Goal: Navigation & Orientation: Find specific page/section

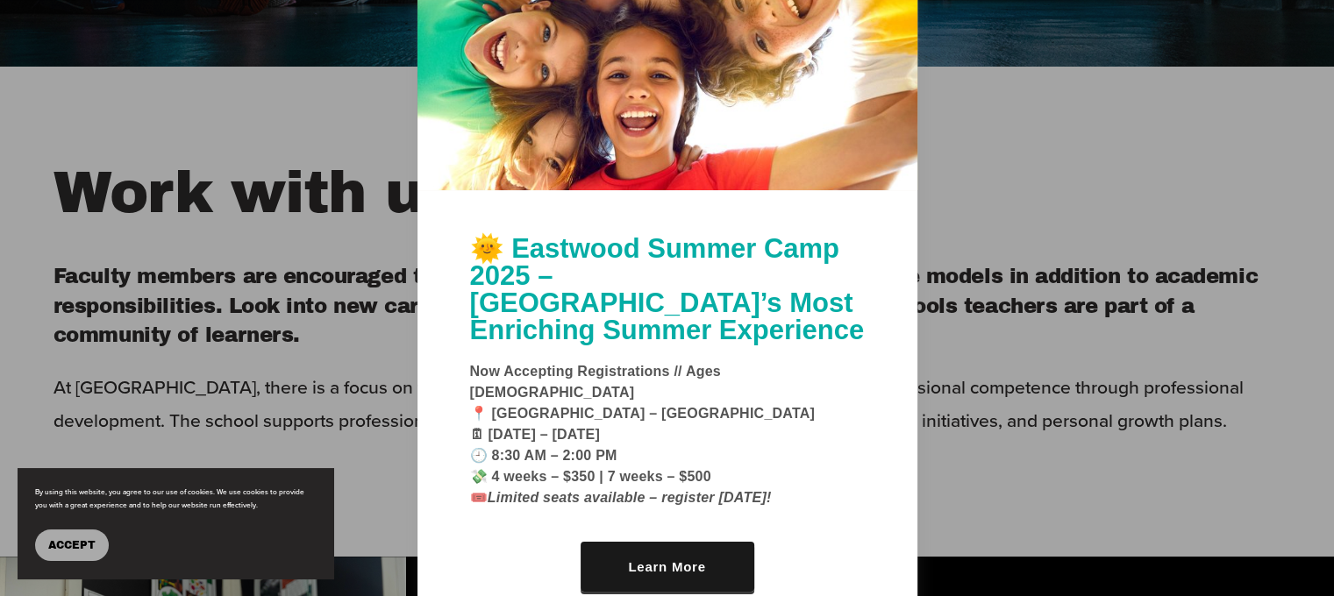
scroll to position [614, 0]
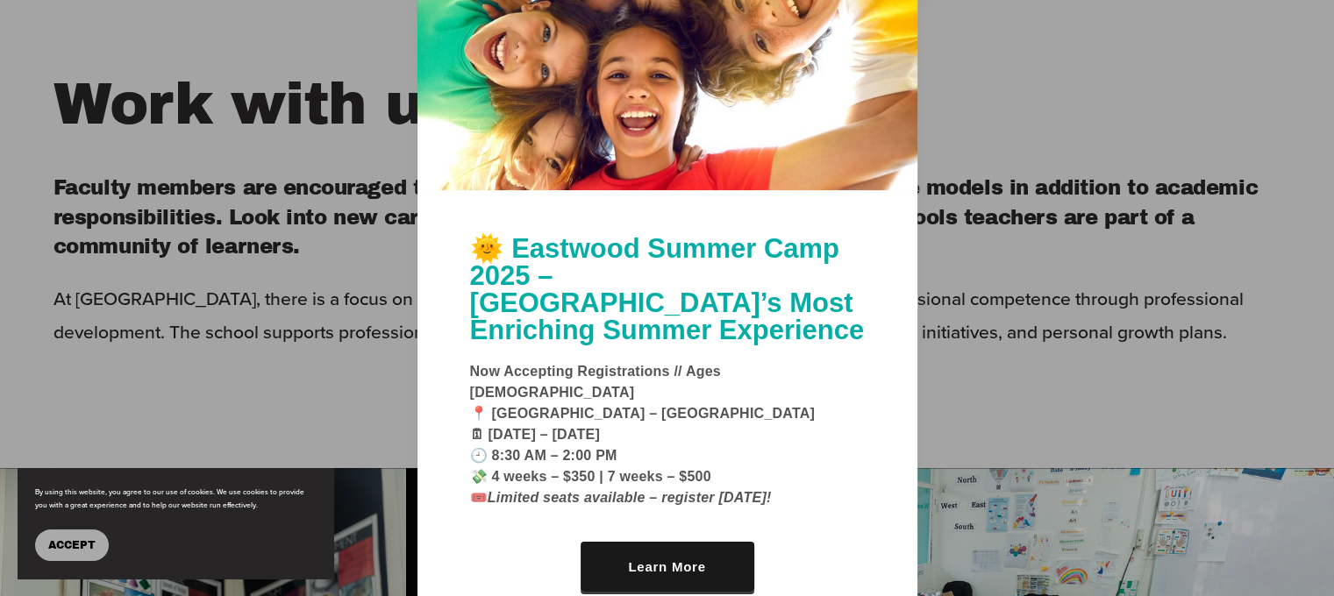
click at [1079, 452] on div at bounding box center [667, 298] width 1334 height 596
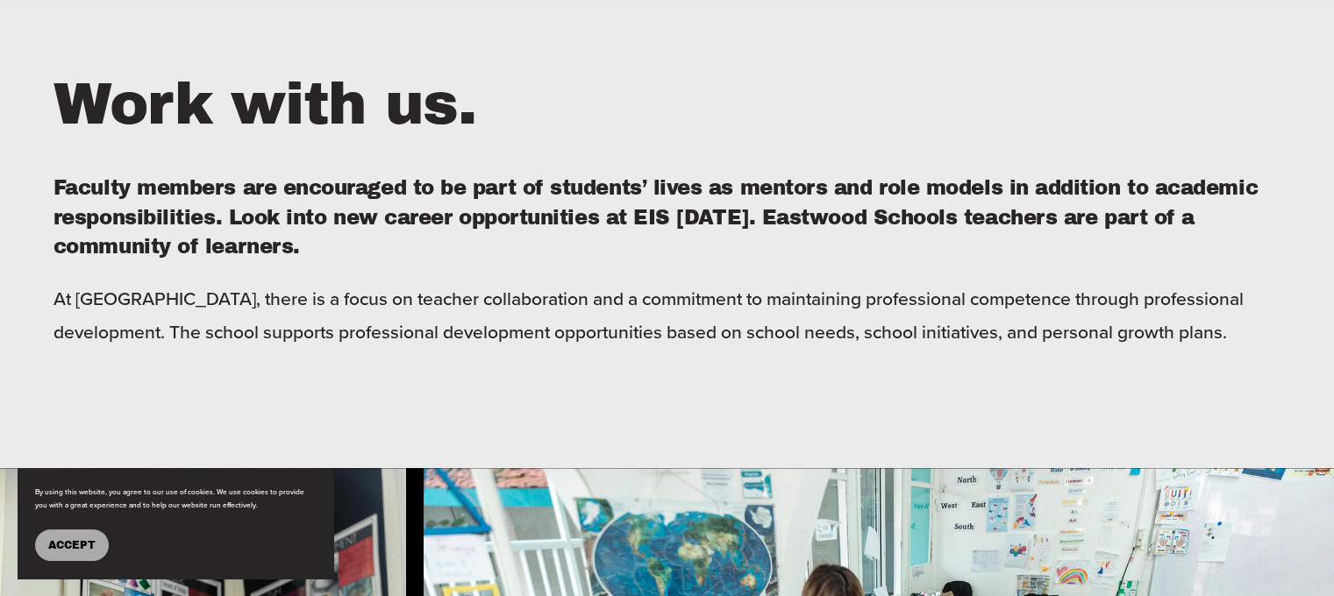
click at [102, 551] on button "Accept" at bounding box center [72, 546] width 74 height 32
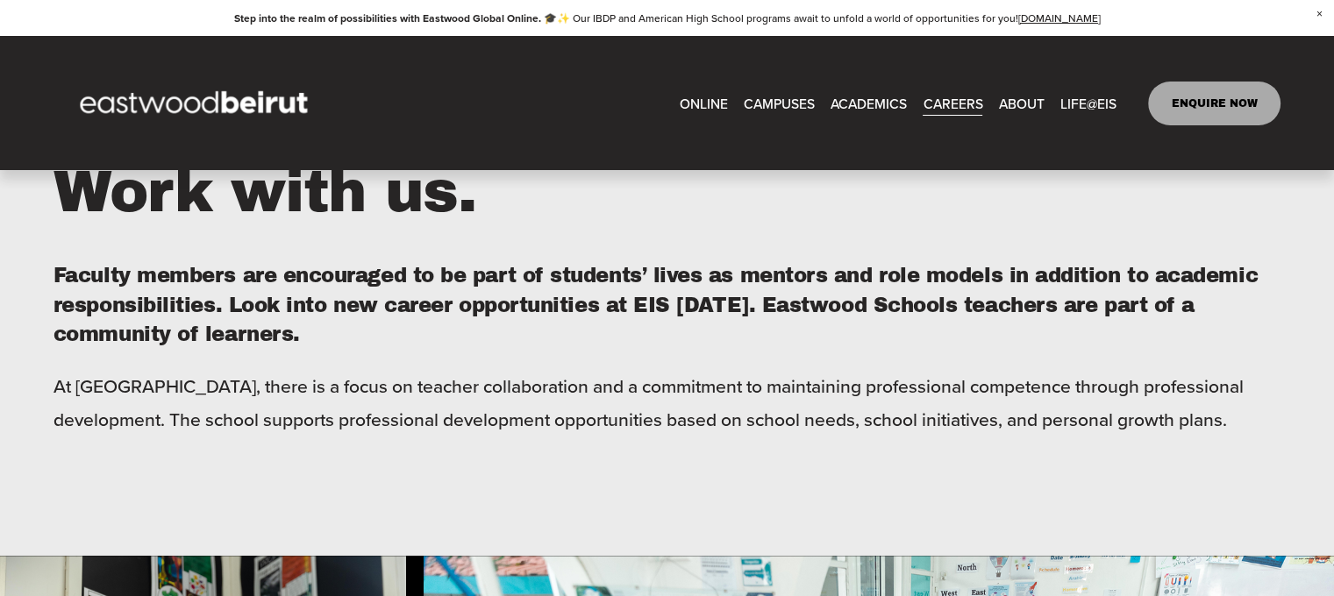
scroll to position [0, 0]
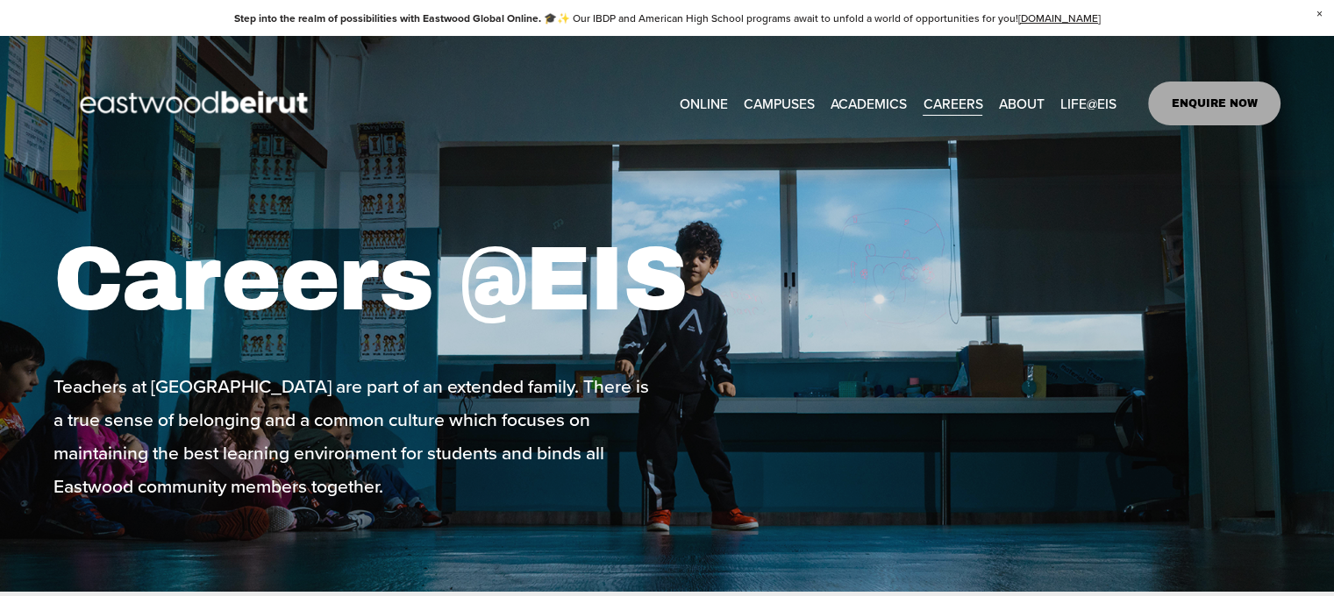
click at [954, 98] on link "CAREERS" at bounding box center [953, 102] width 60 height 27
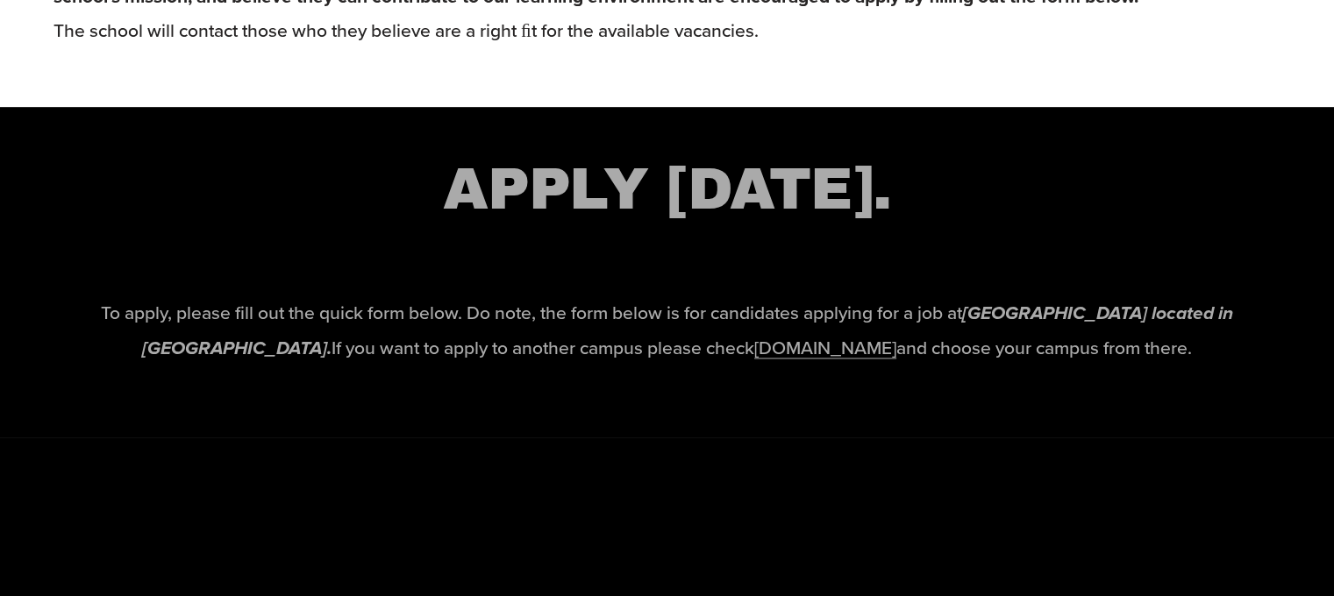
scroll to position [2632, 0]
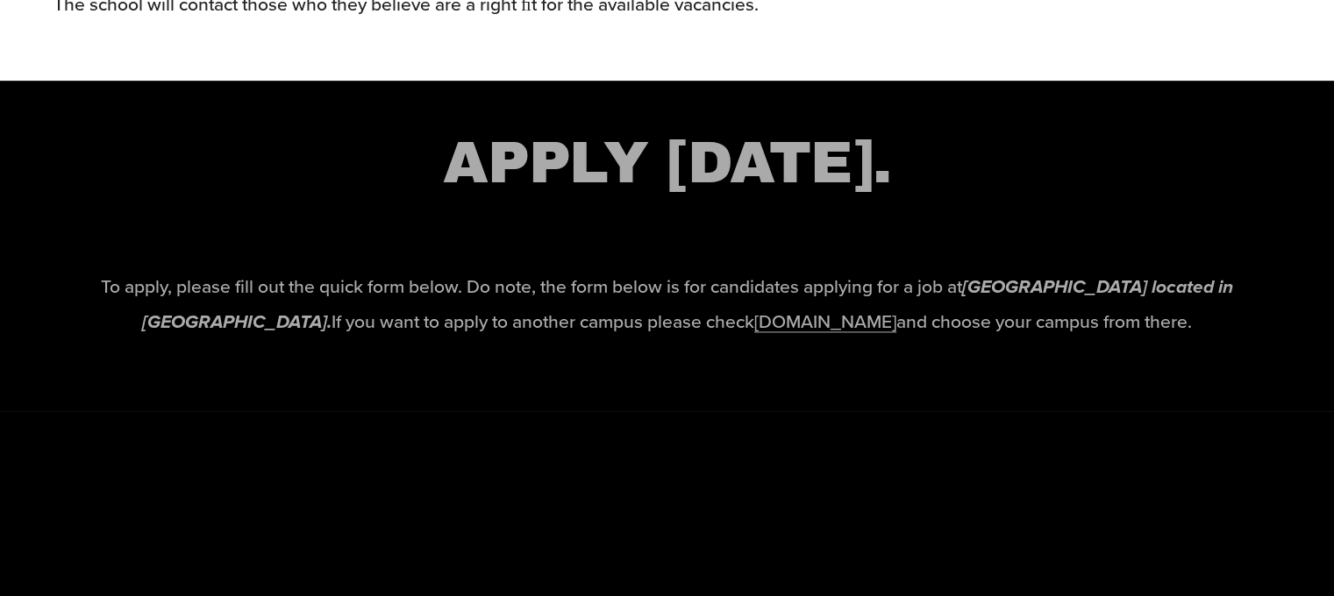
click at [754, 334] on link "[DOMAIN_NAME]" at bounding box center [825, 321] width 142 height 26
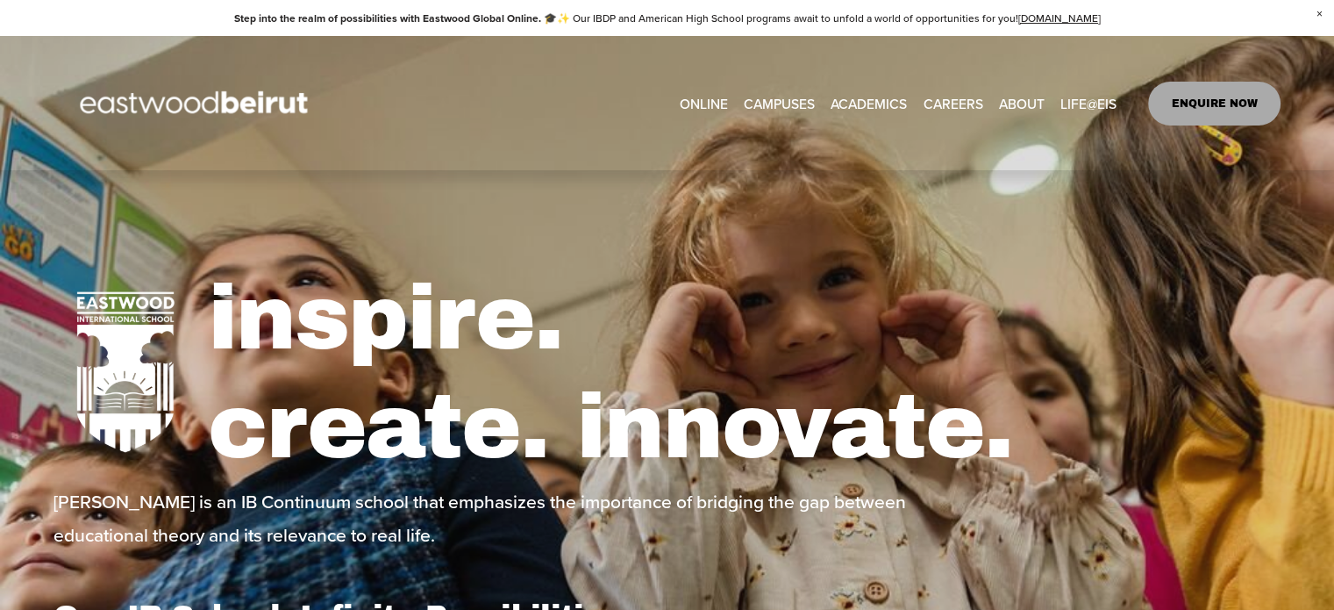
click at [1204, 104] on link "ENQUIRE NOW" at bounding box center [1214, 104] width 132 height 44
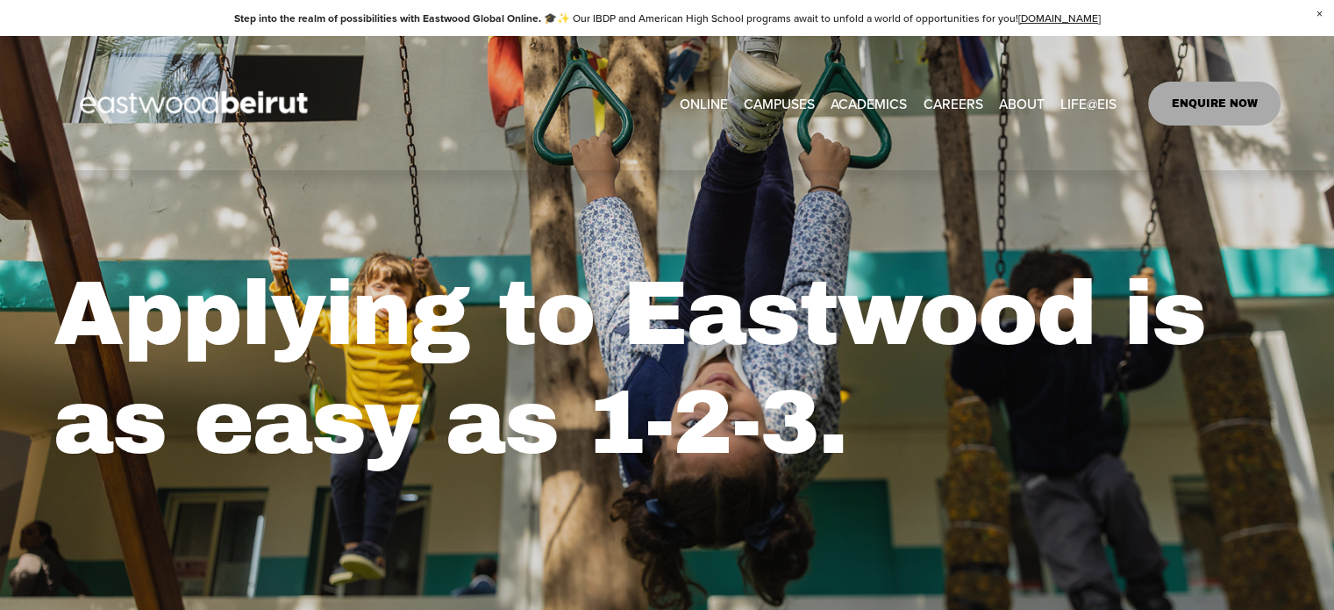
click at [1195, 103] on link "ENQUIRE NOW" at bounding box center [1214, 104] width 132 height 44
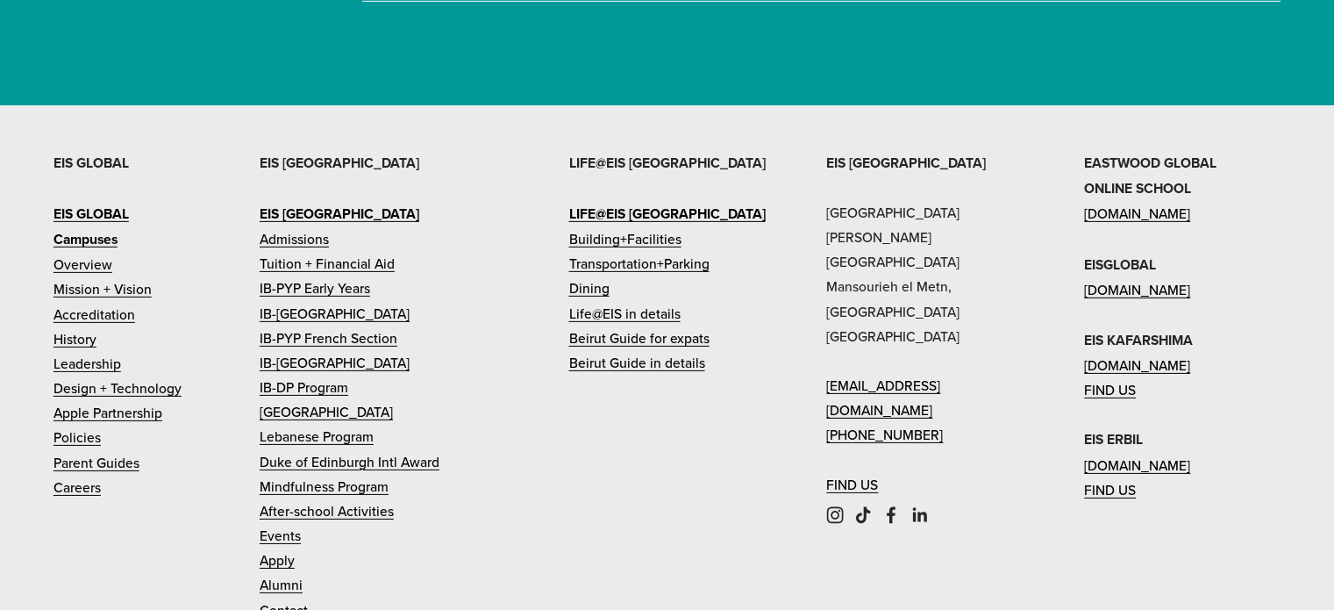
scroll to position [5459, 0]
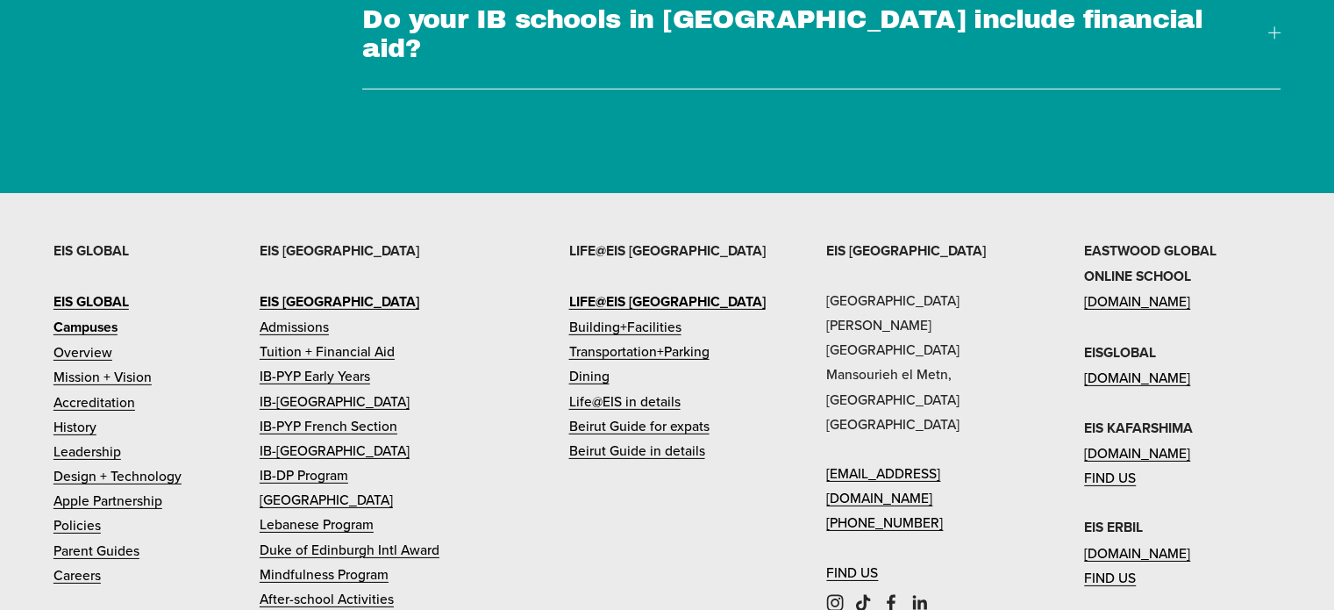
click at [308, 339] on link "Tuition + Financial Aid" at bounding box center [327, 351] width 135 height 25
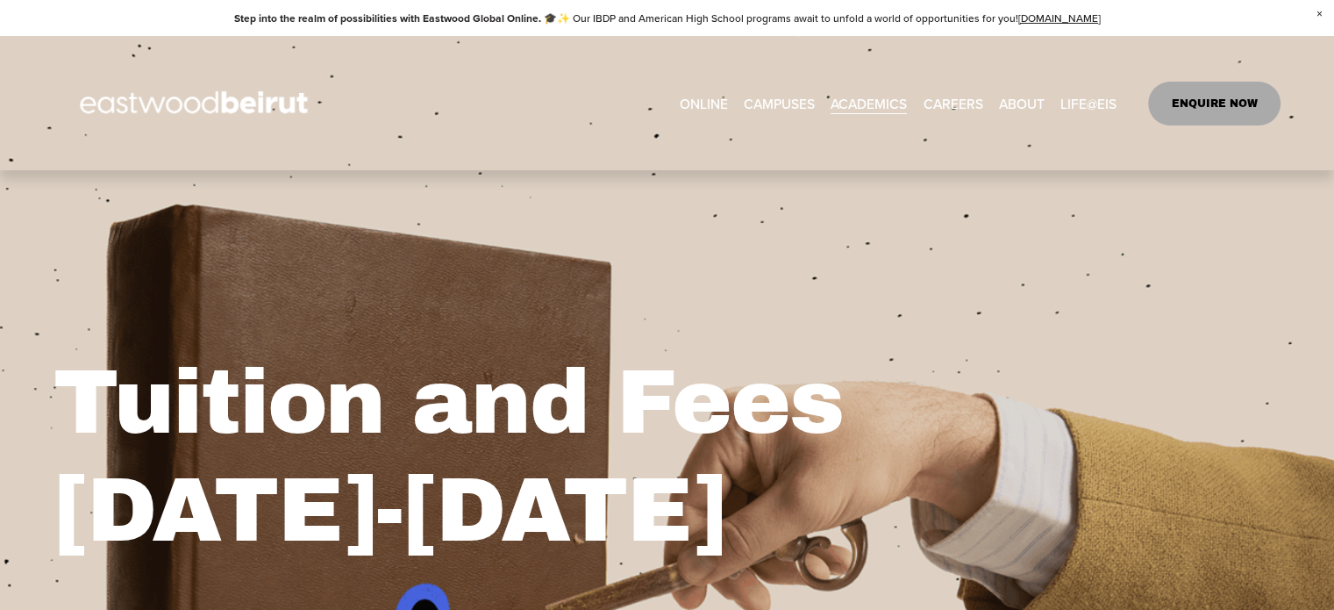
click at [955, 101] on link "CAREERS" at bounding box center [953, 102] width 60 height 27
